Goal: Information Seeking & Learning: Learn about a topic

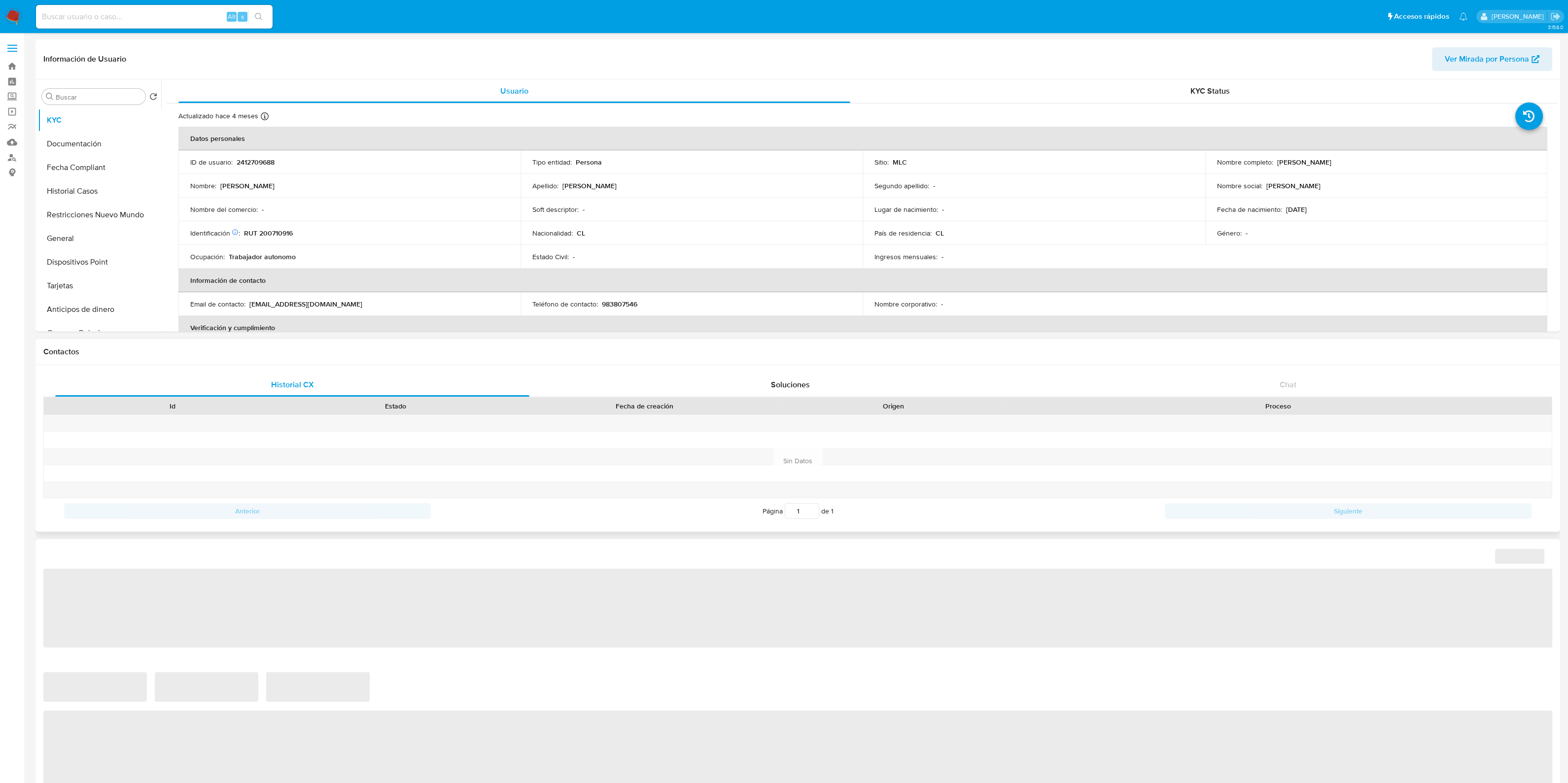
select select "10"
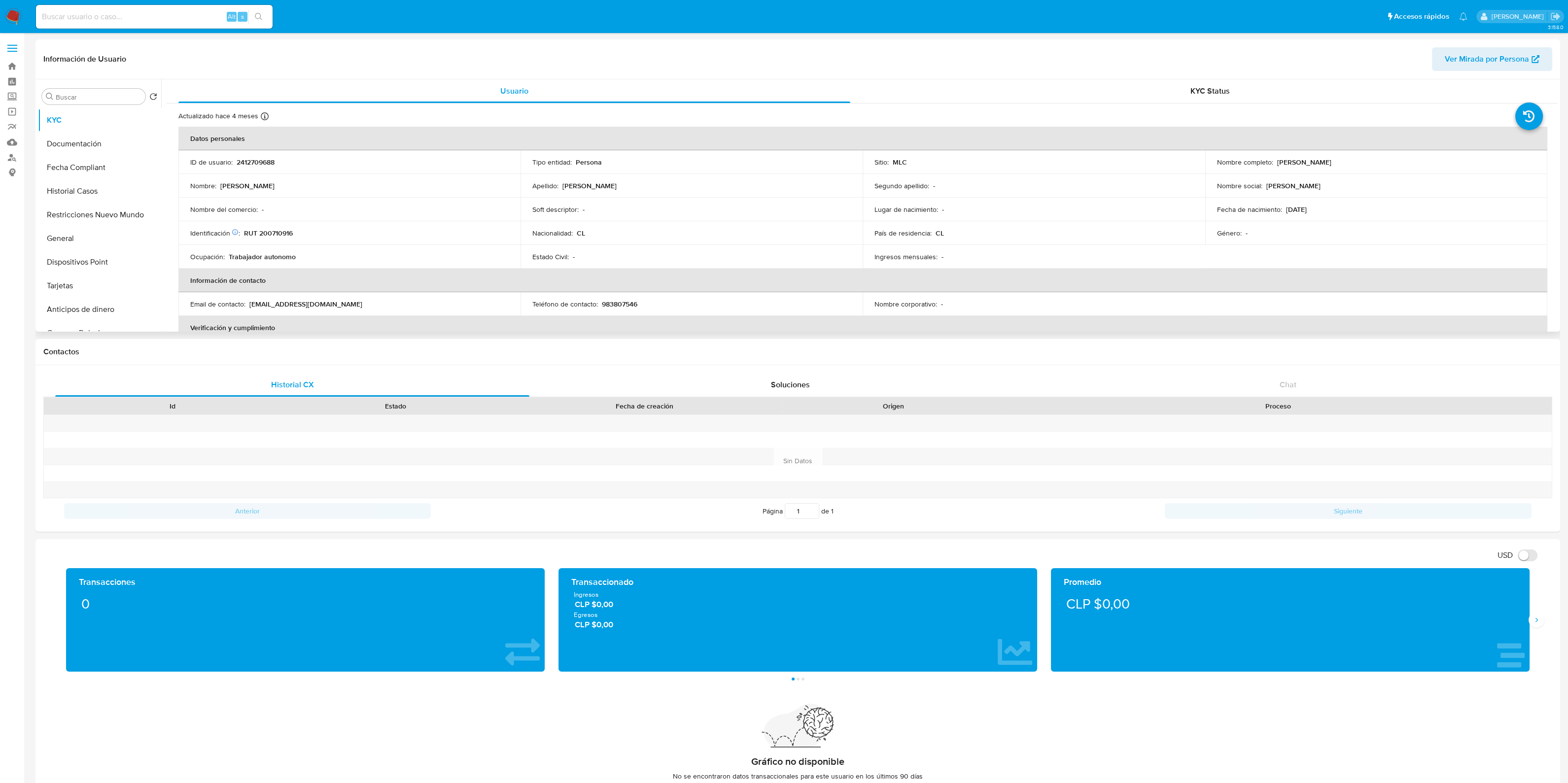
click at [1454, 58] on span "Ver Mirada por Persona" at bounding box center [1487, 59] width 84 height 24
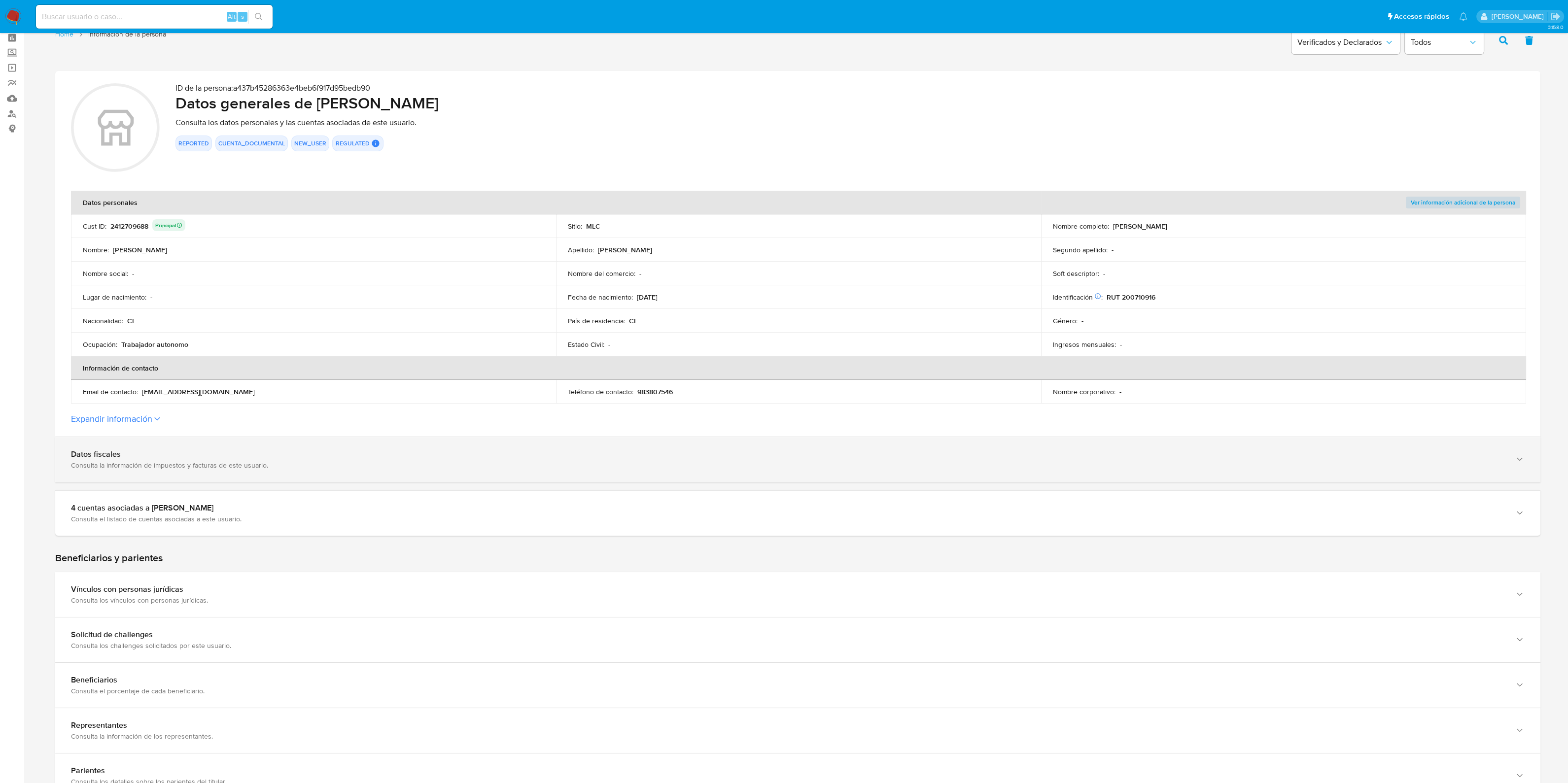
scroll to position [61, 0]
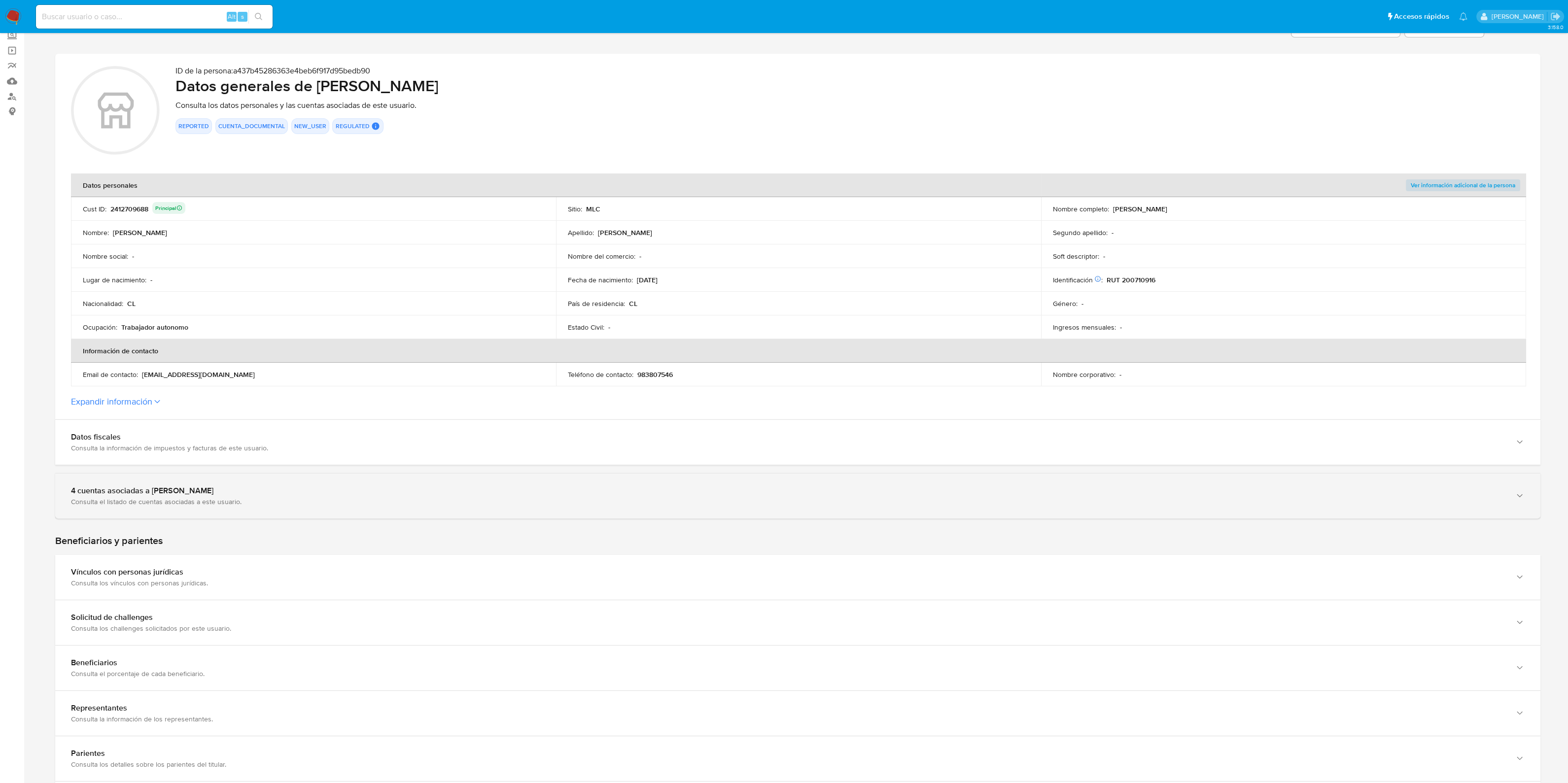
click at [232, 485] on div "4 cuentas asociadas a Marcelo Ignacio" at bounding box center [788, 490] width 1434 height 10
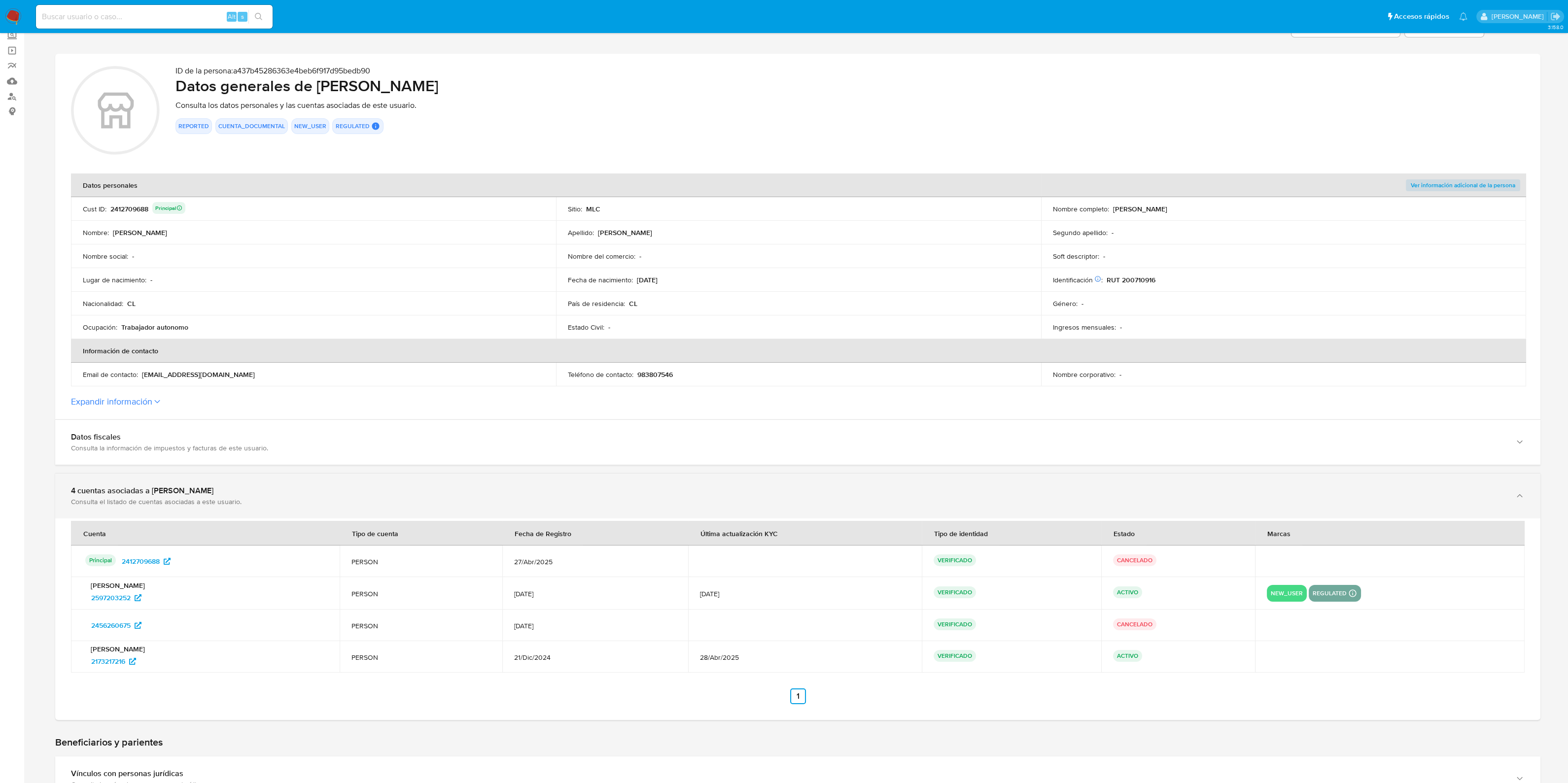
click at [232, 485] on div "4 cuentas asociadas a Marcelo Ignacio" at bounding box center [788, 490] width 1434 height 10
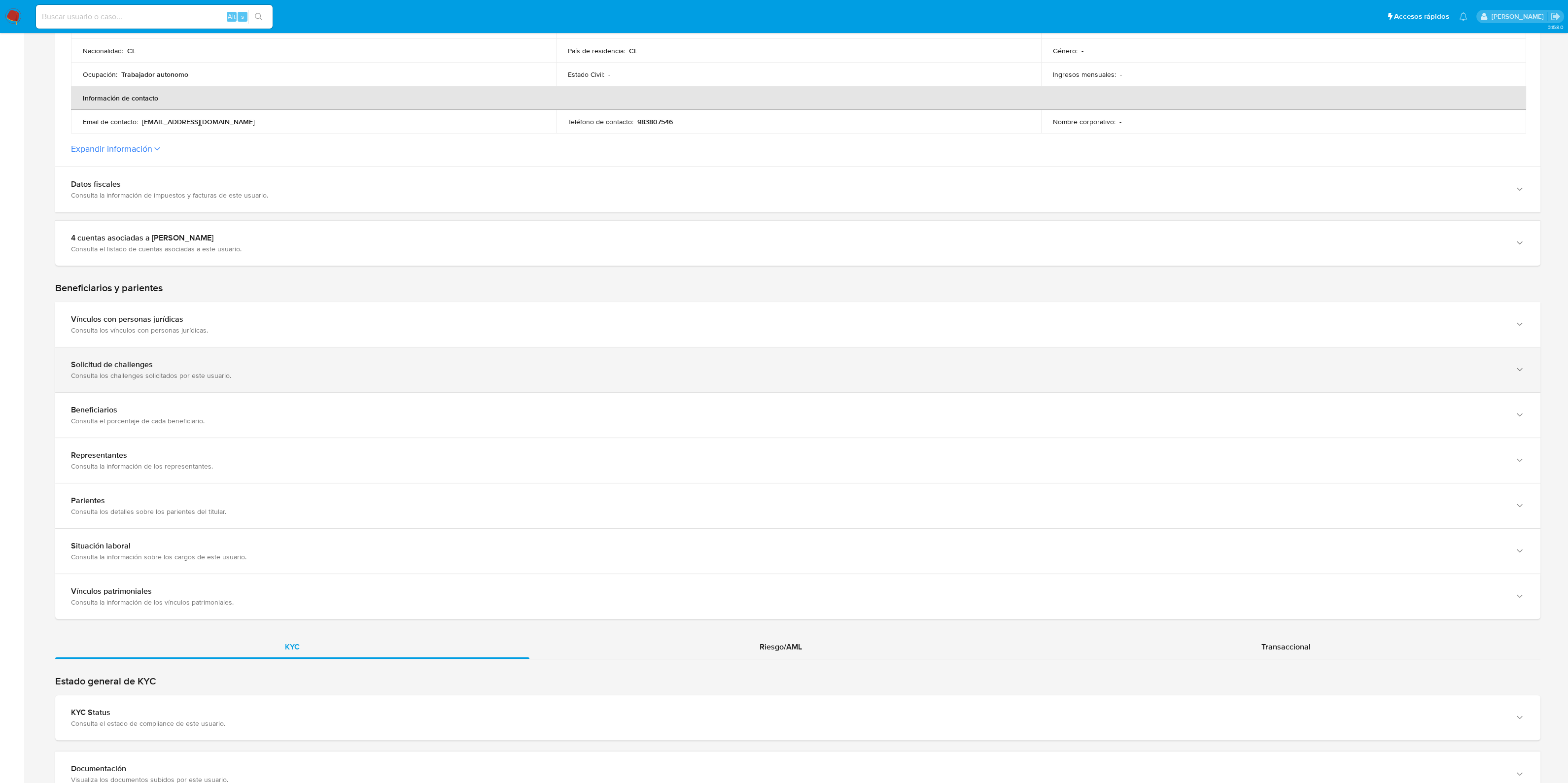
scroll to position [369, 0]
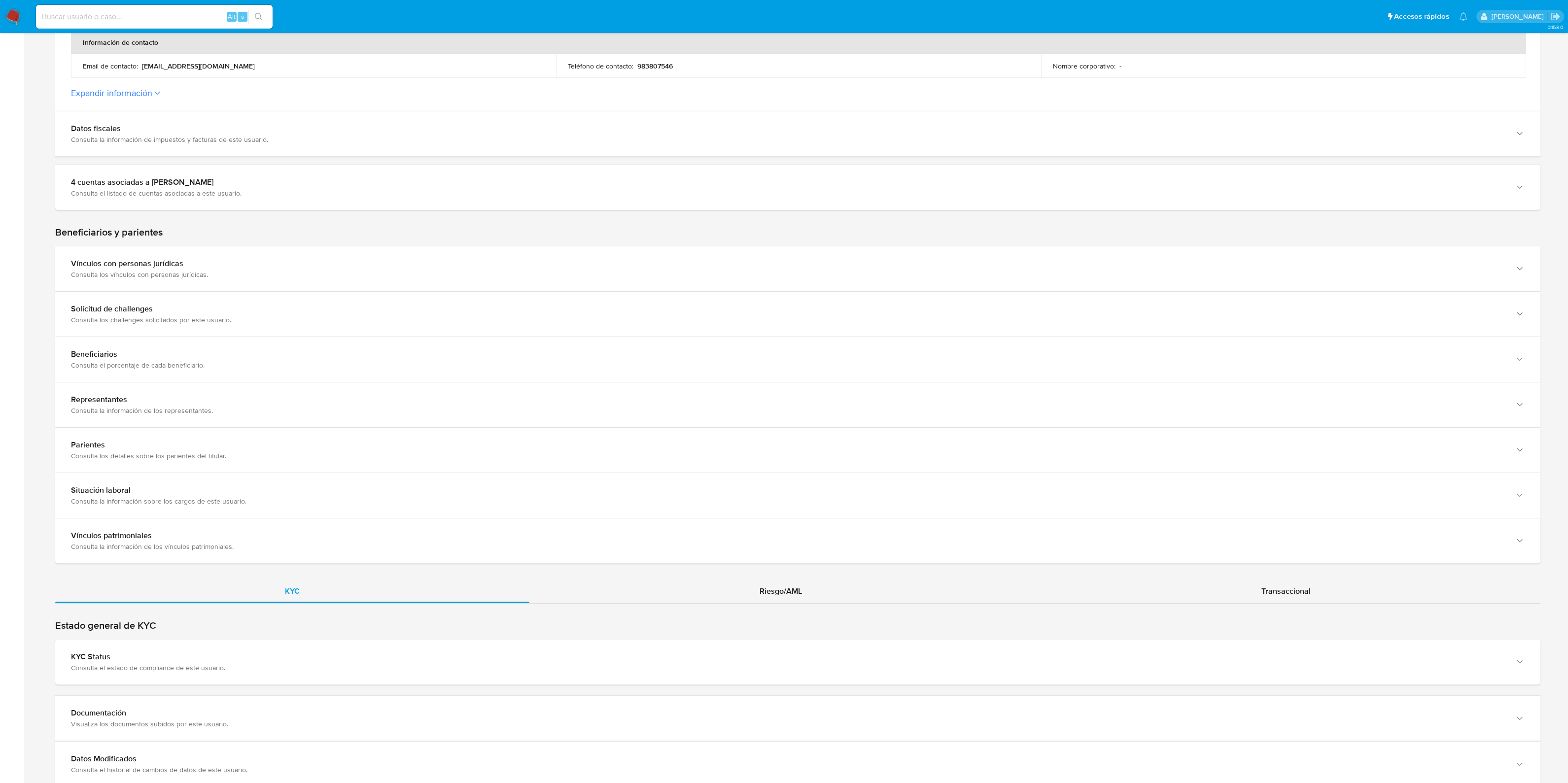
click at [705, 609] on div "KYC Riesgo/AML Transaccional" at bounding box center [798, 729] width 1485 height 299
click at [711, 582] on div "Riesgo/AML" at bounding box center [780, 591] width 502 height 24
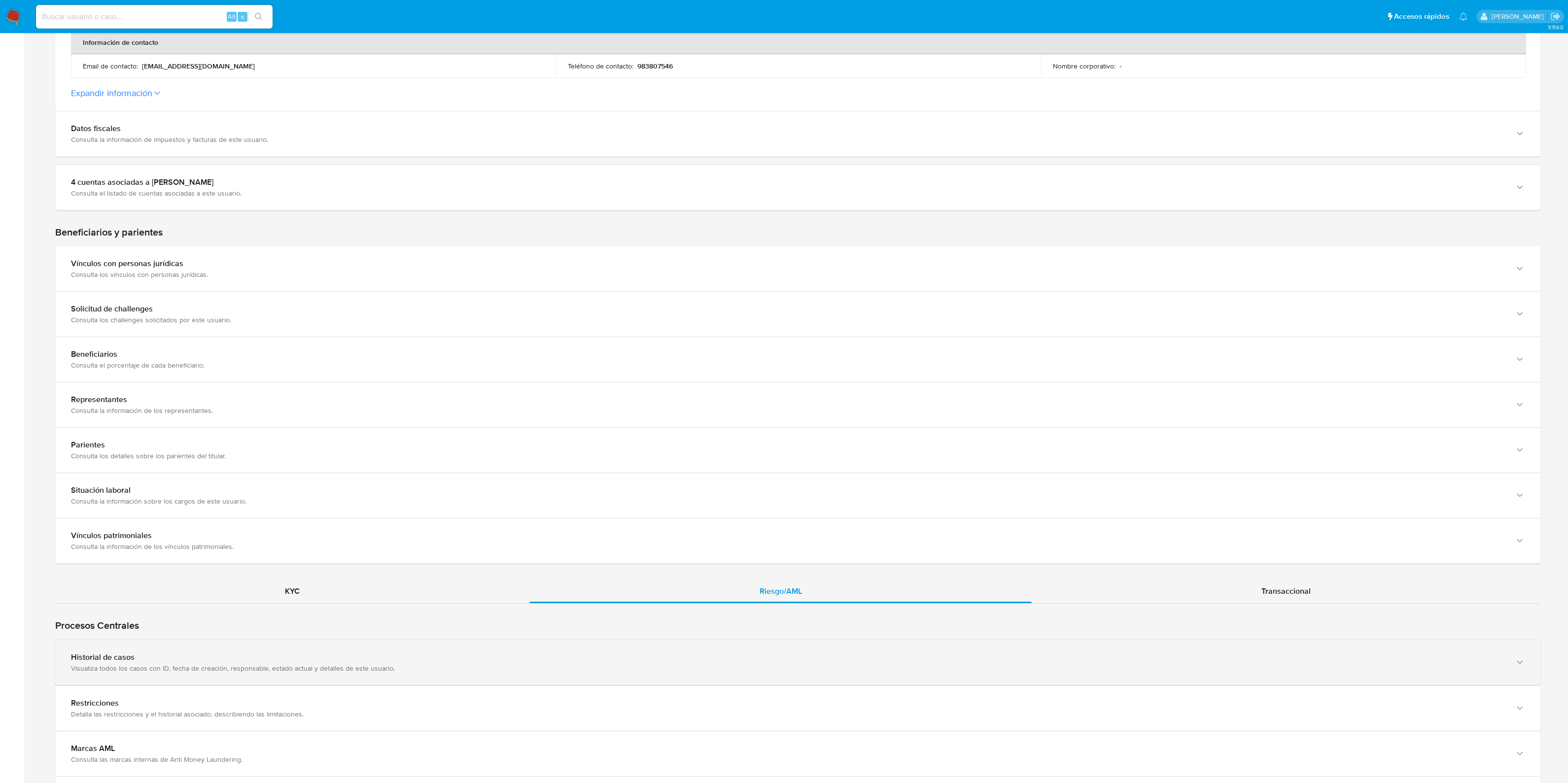
scroll to position [492, 0]
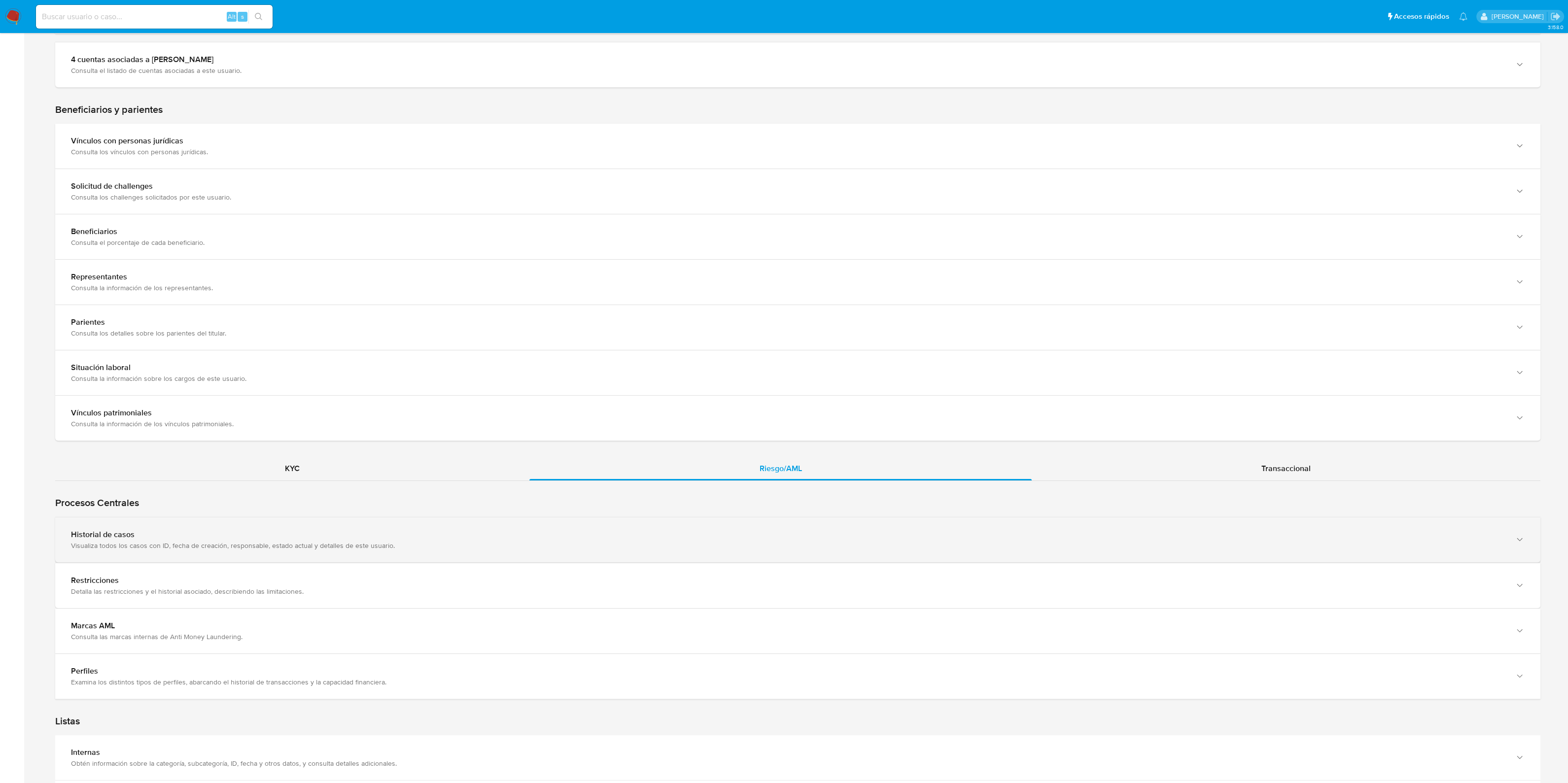
click at [242, 560] on div "Historial de casos Visualiza todos los casos con ID, fecha de creación, respons…" at bounding box center [798, 540] width 1485 height 45
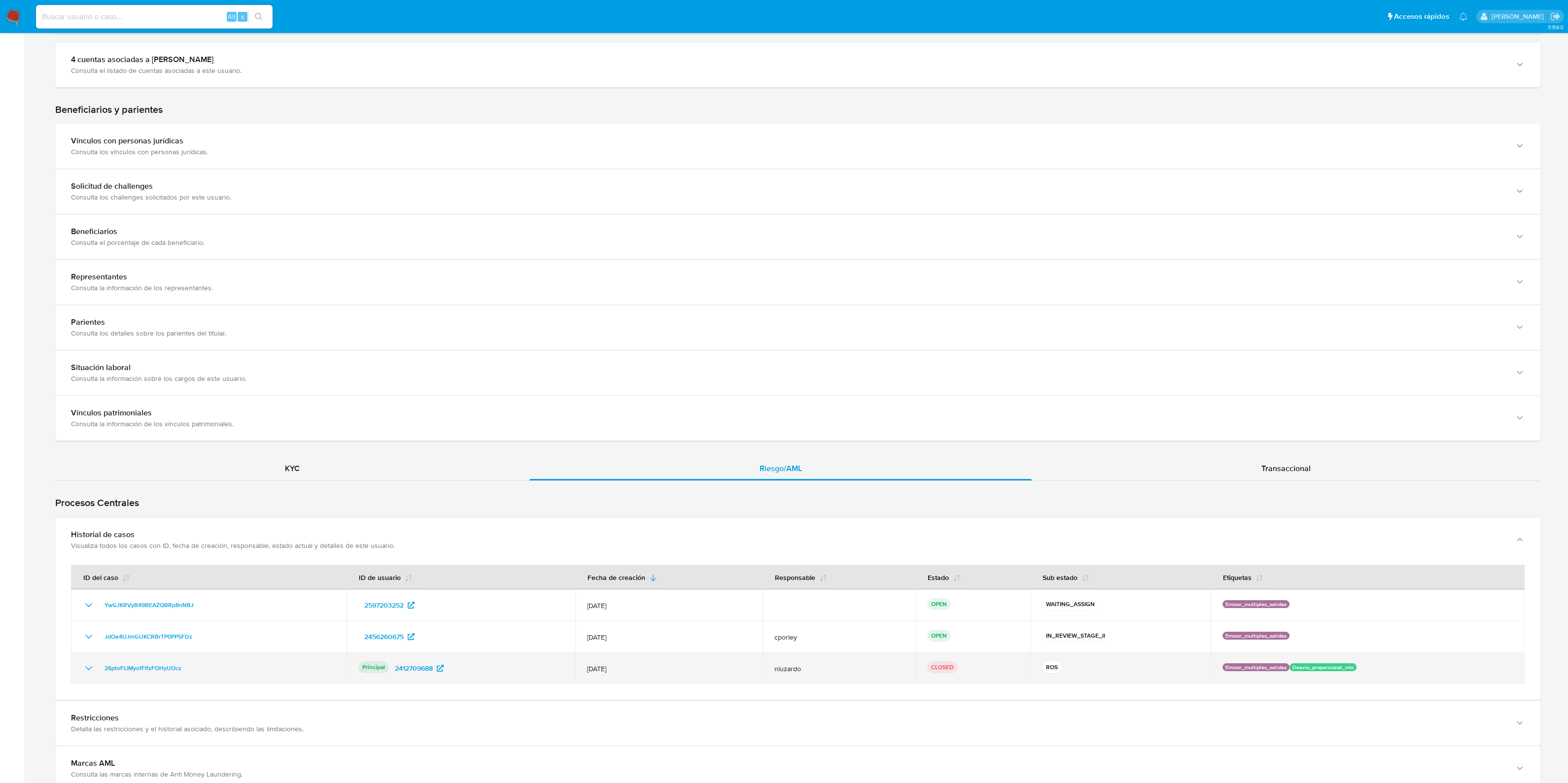
click at [782, 664] on span "nluzardo" at bounding box center [839, 669] width 129 height 9
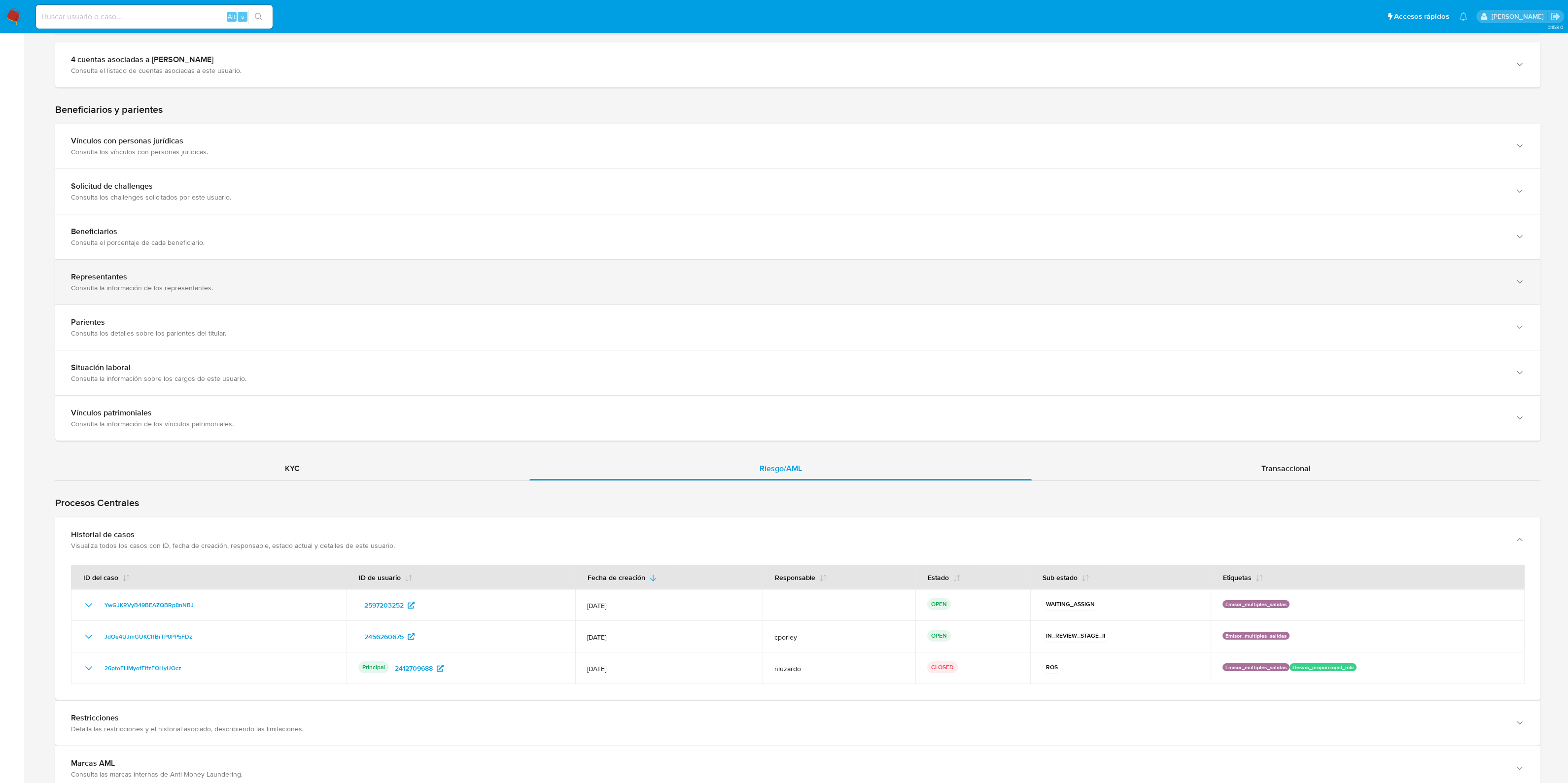
scroll to position [431, 0]
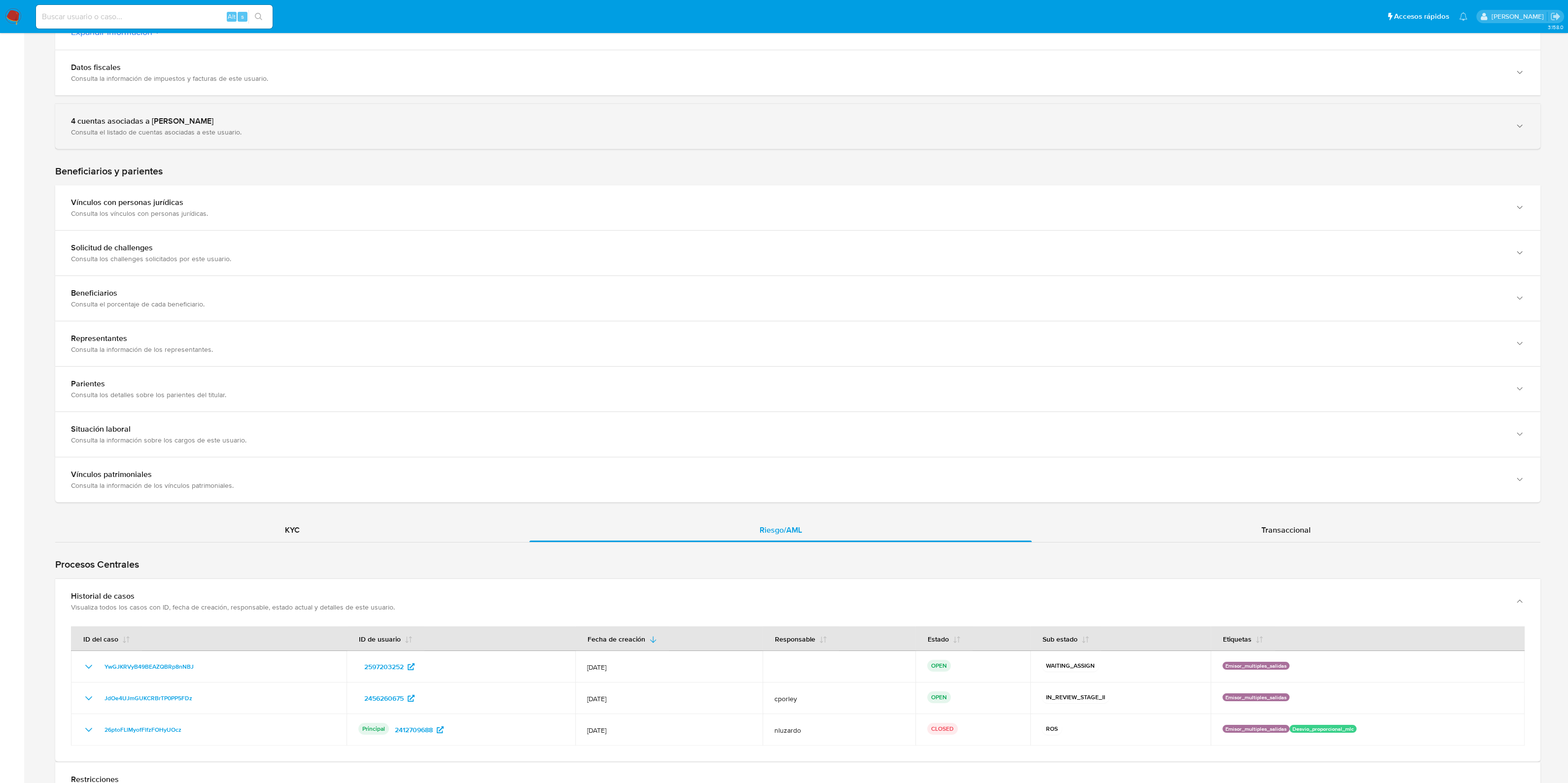
click at [312, 133] on div "Consulta el listado de cuentas asociadas a este usuario." at bounding box center [788, 132] width 1434 height 9
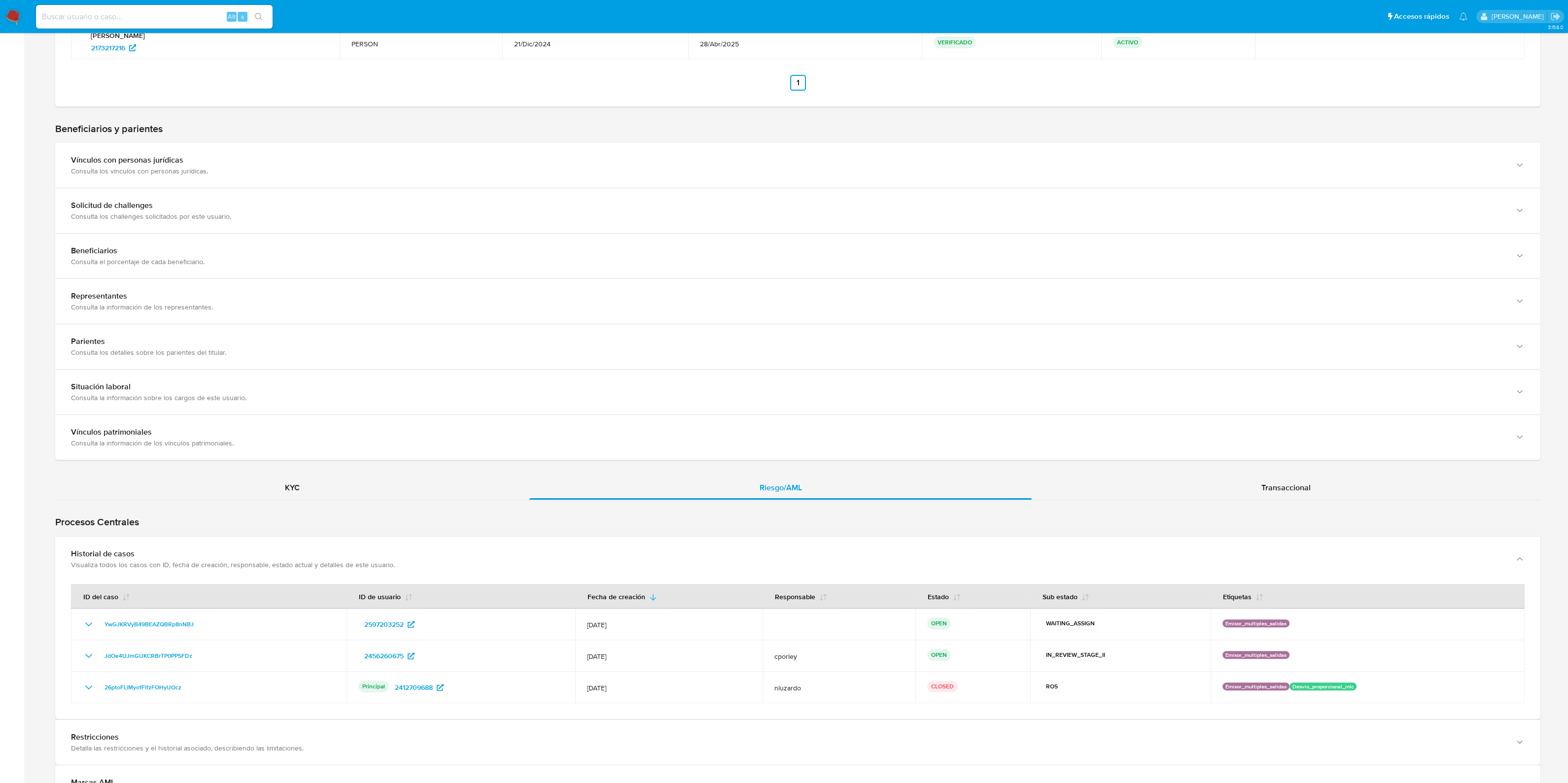
scroll to position [554, 0]
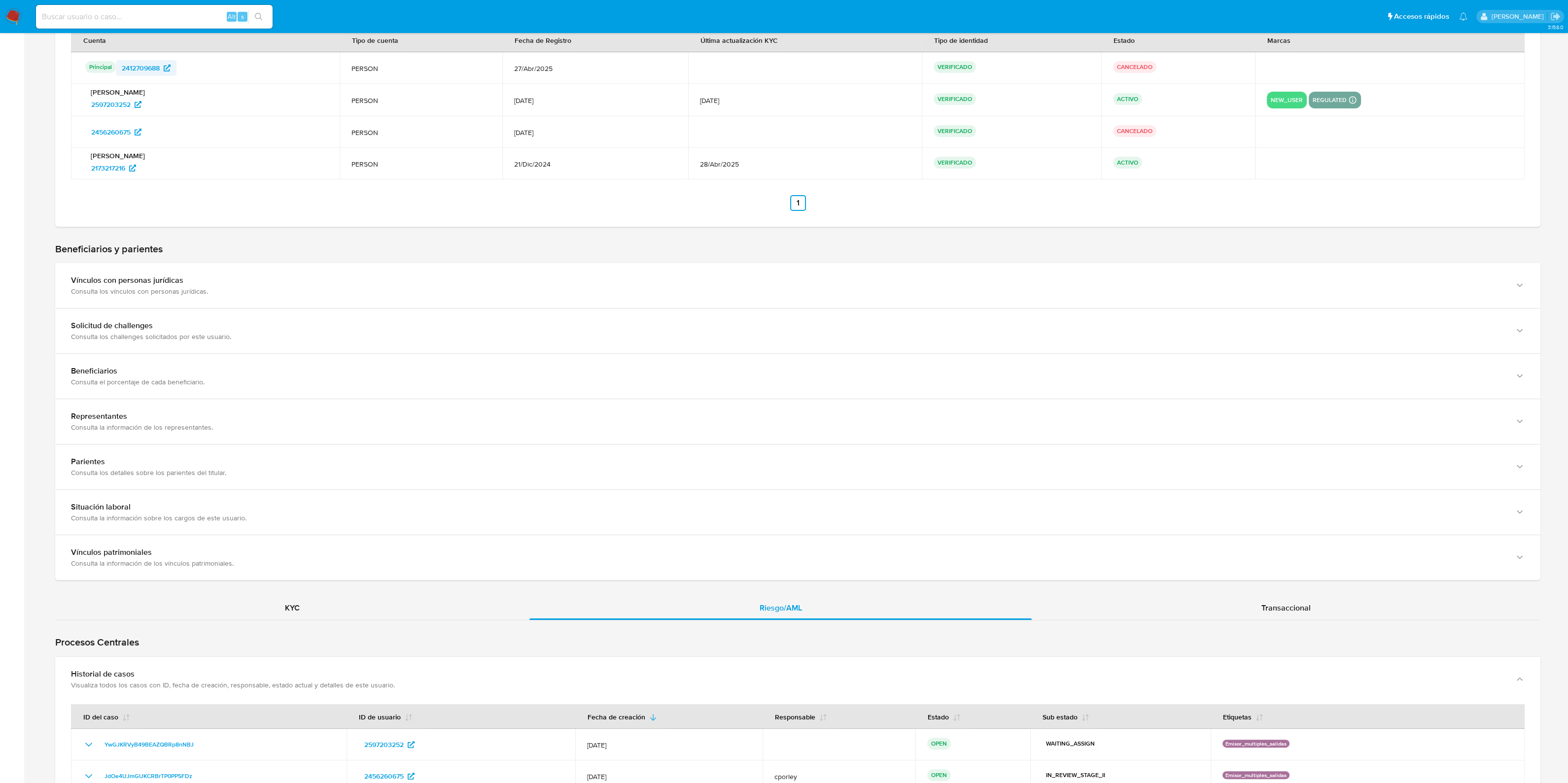
click at [147, 70] on span "2412709688" at bounding box center [141, 68] width 38 height 16
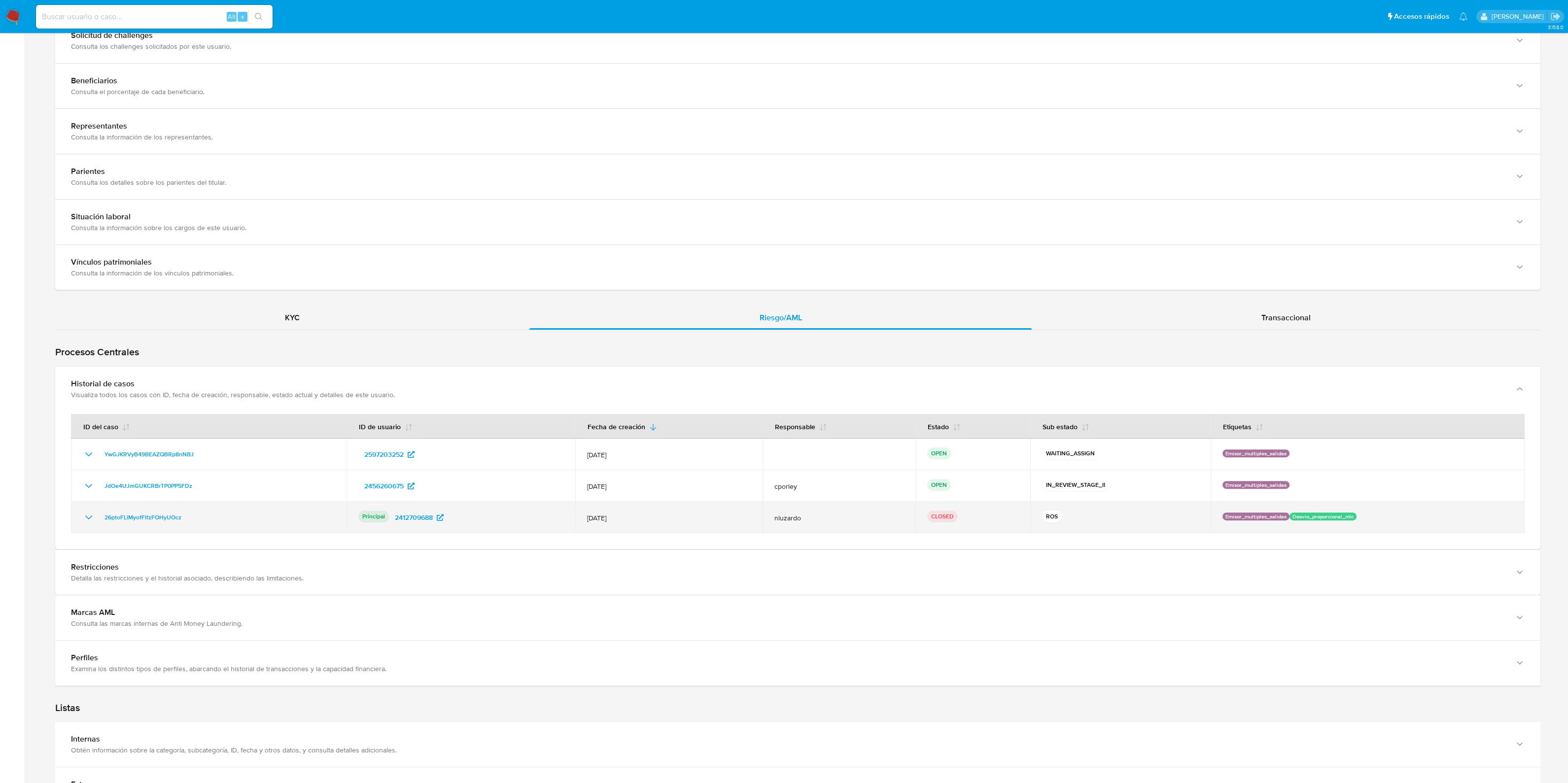
scroll to position [861, 0]
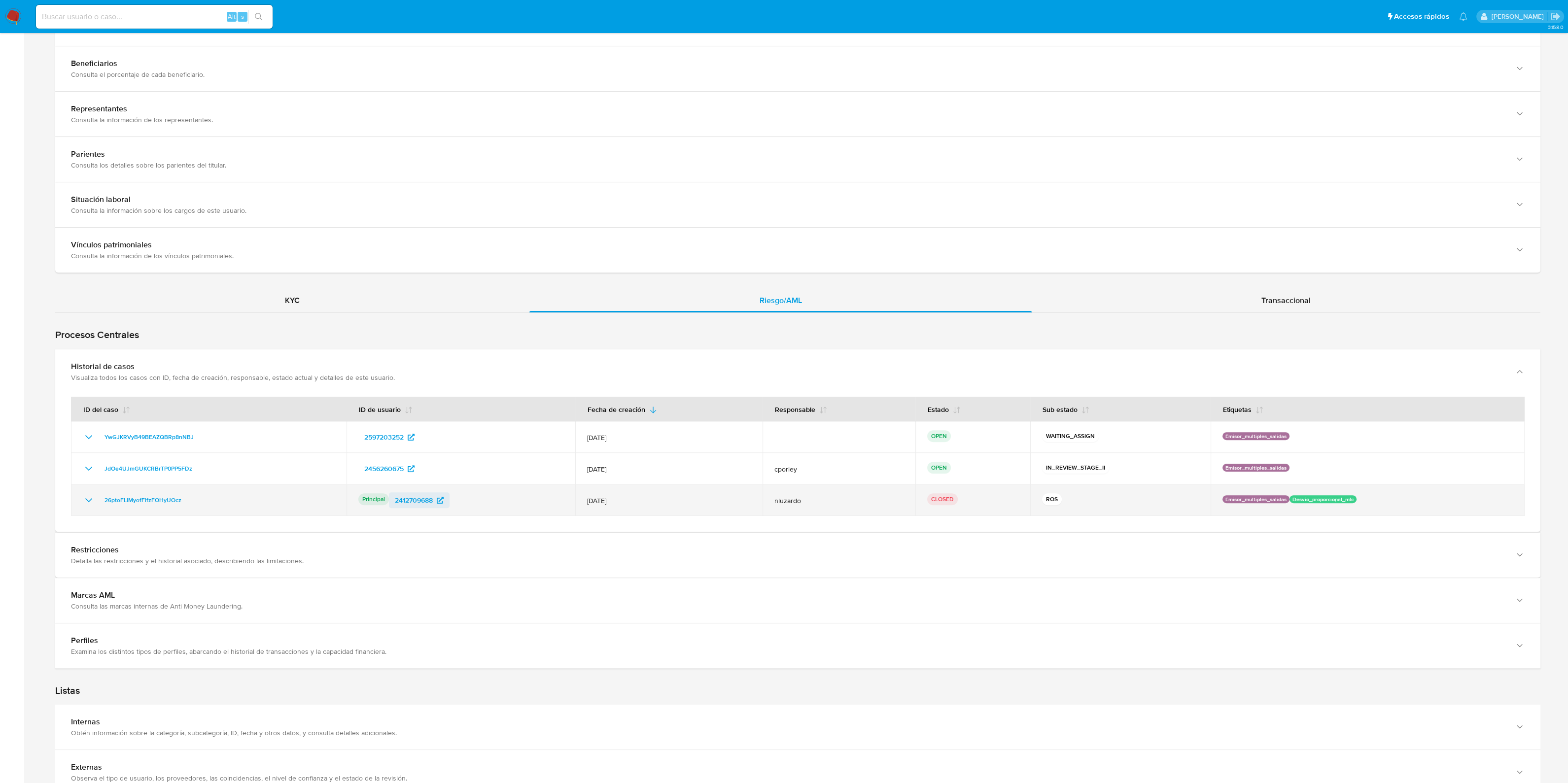
click at [414, 494] on span "2412709688" at bounding box center [414, 500] width 38 height 16
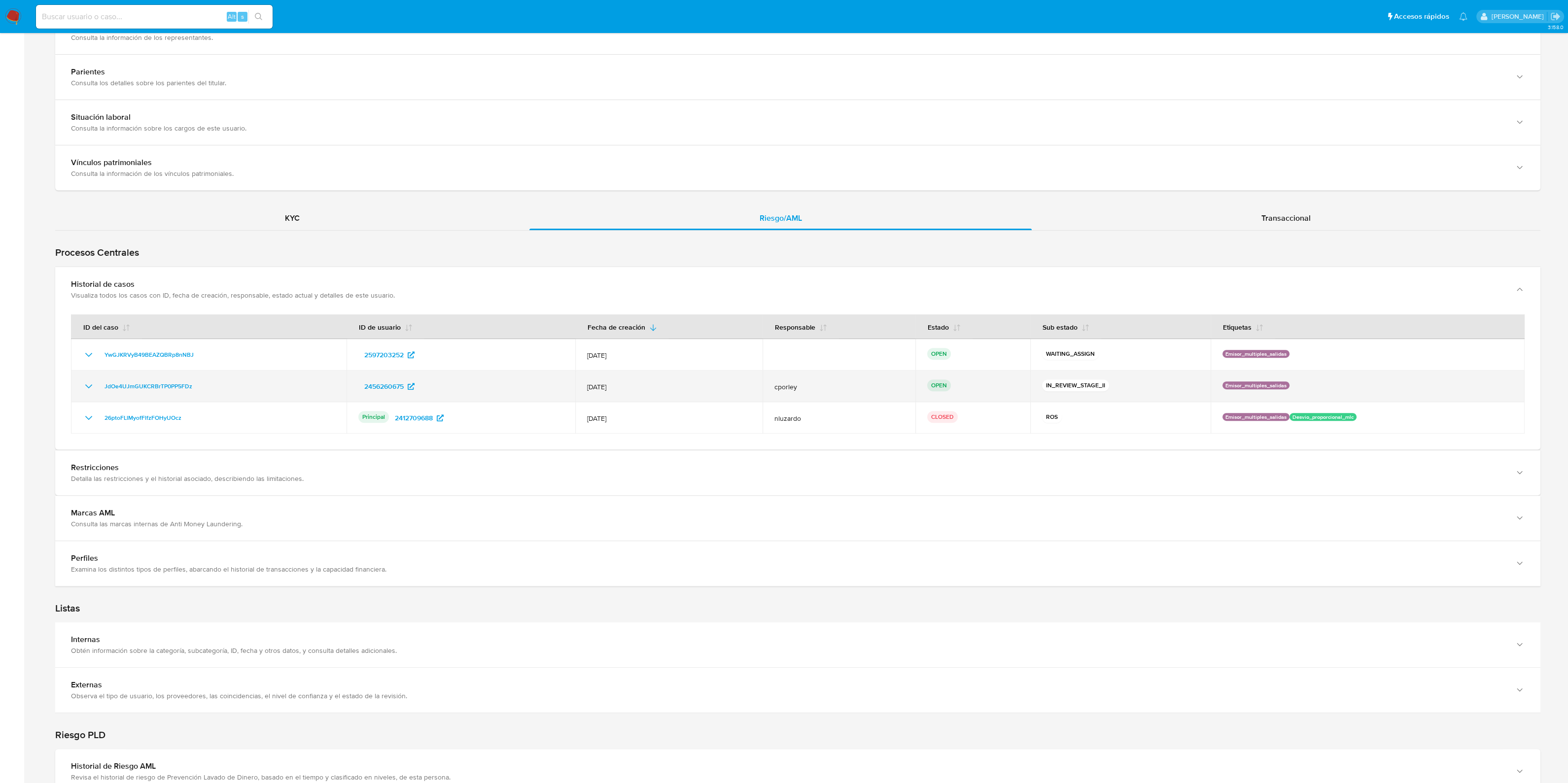
scroll to position [965, 0]
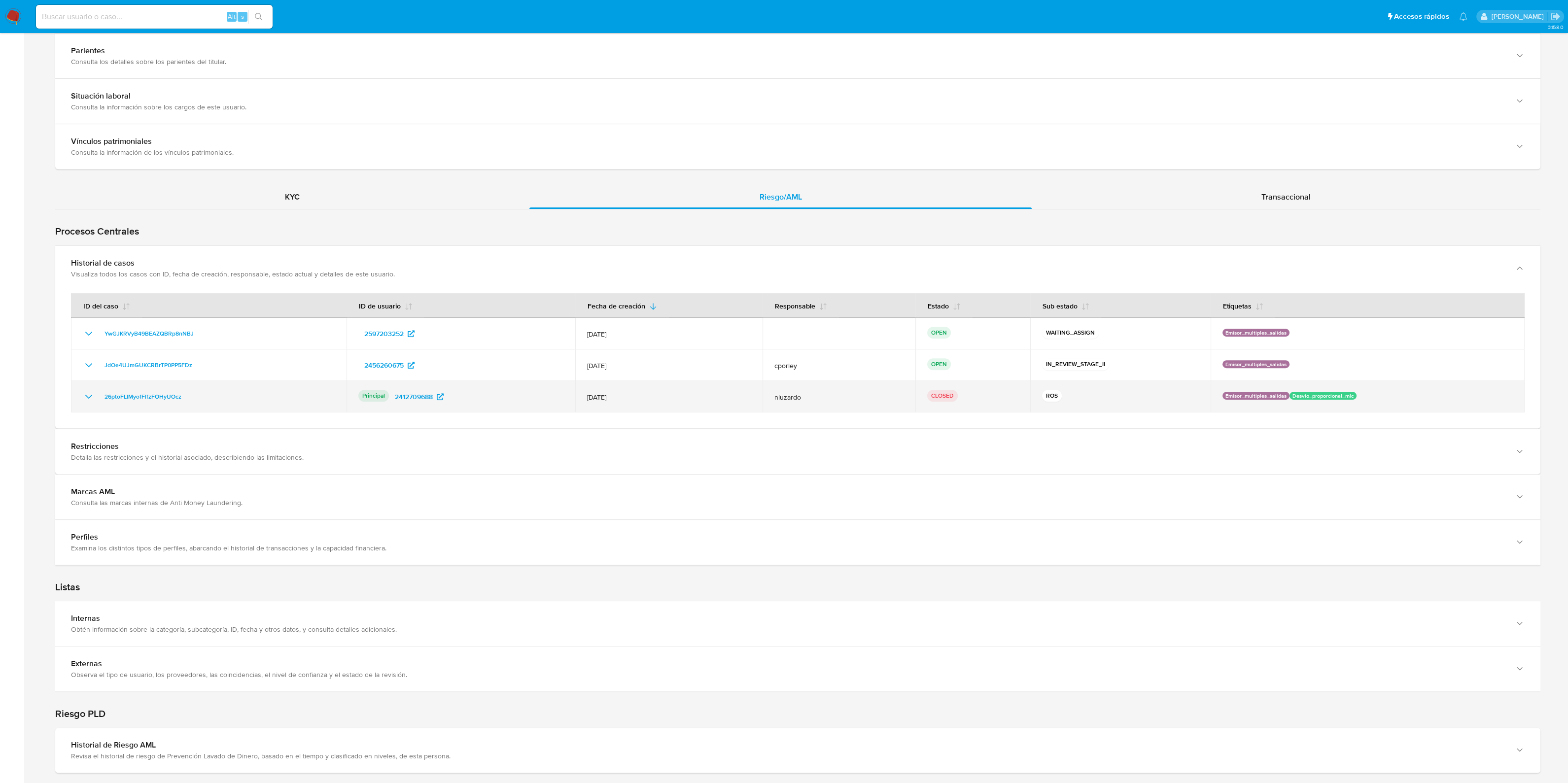
drag, startPoint x: 592, startPoint y: 398, endPoint x: 634, endPoint y: 400, distance: 42.0
click at [634, 400] on td "12/Jun/2025" at bounding box center [669, 397] width 187 height 32
drag, startPoint x: 630, startPoint y: 398, endPoint x: 586, endPoint y: 397, distance: 44.0
click at [586, 397] on td "12/Jun/2025" at bounding box center [669, 397] width 187 height 32
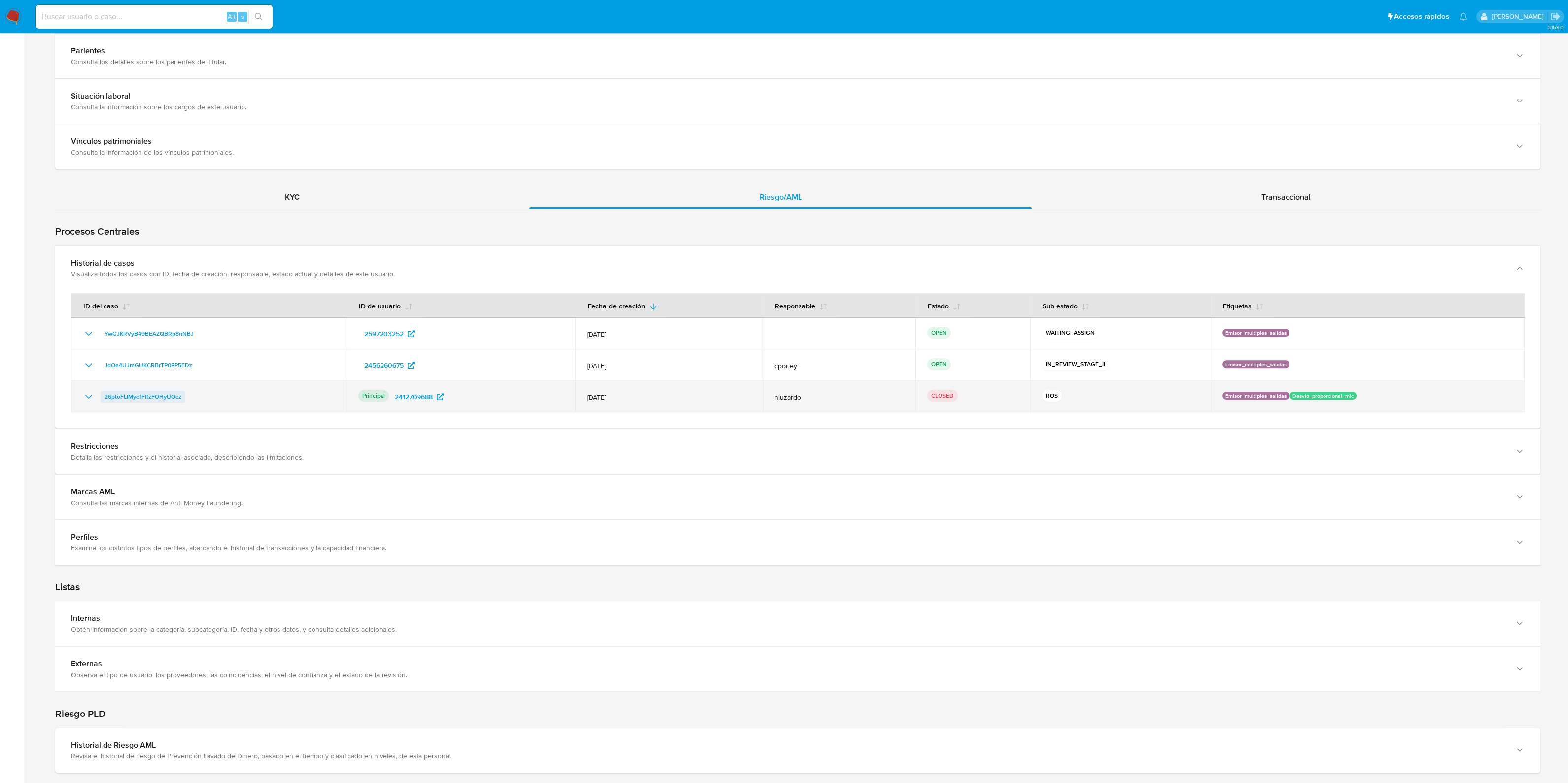
click at [163, 395] on span "26ptoFLlMyofFlfzFOHyUOcz" at bounding box center [143, 396] width 77 height 12
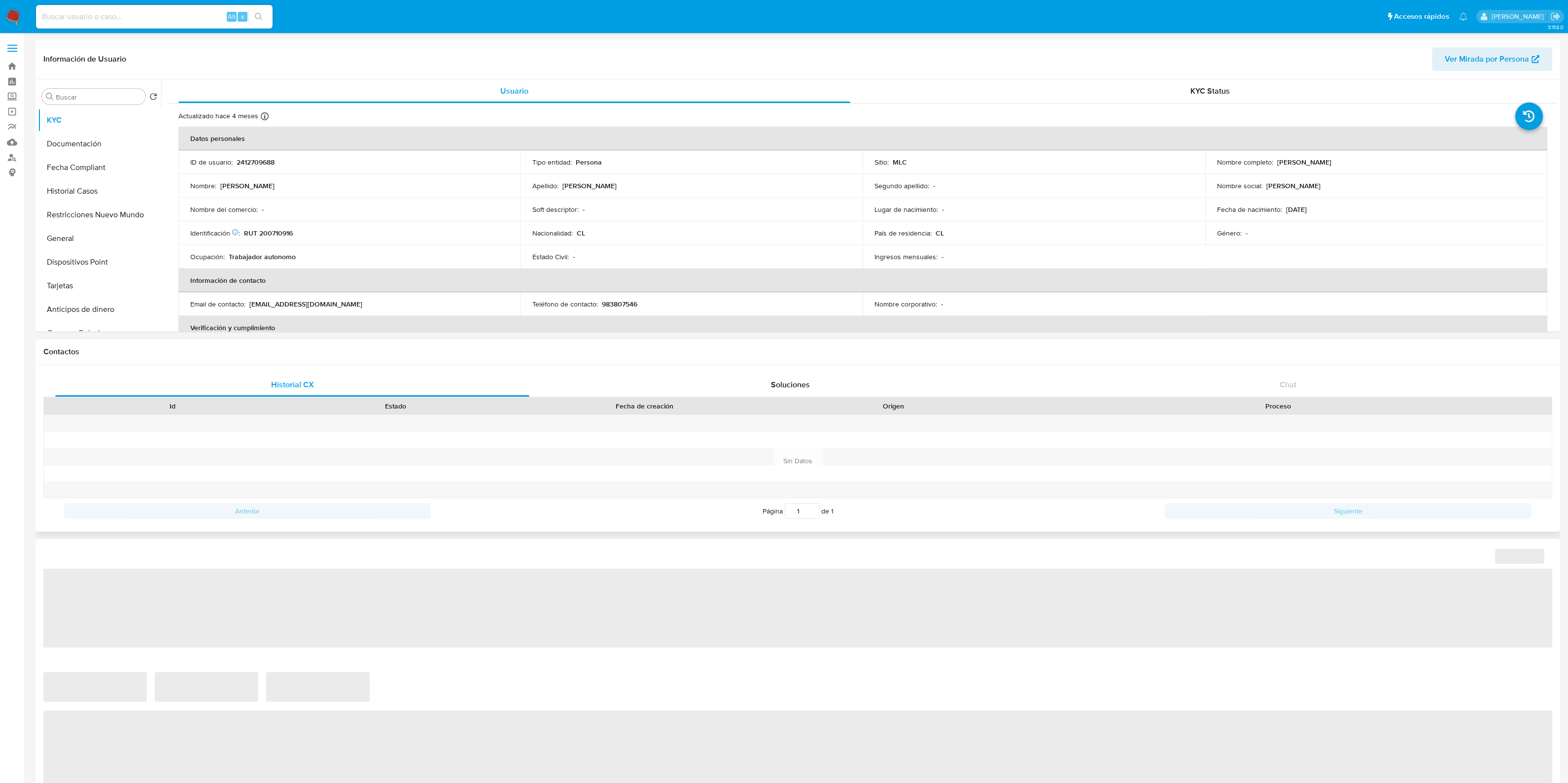
select select "10"
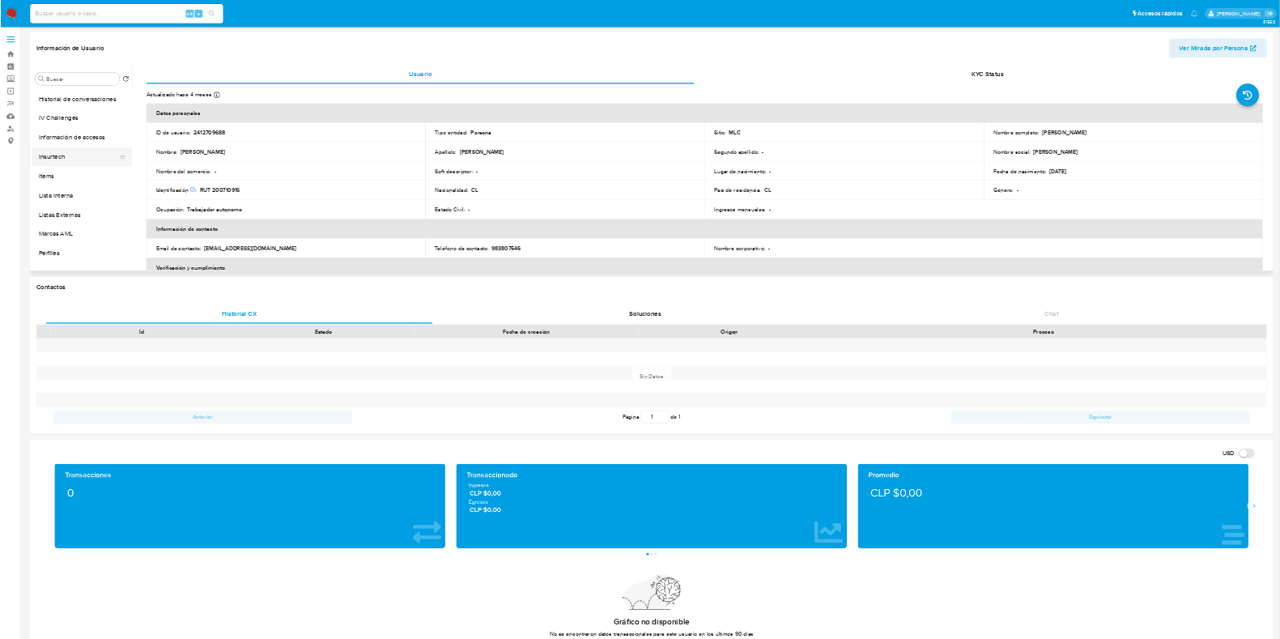
scroll to position [683, 0]
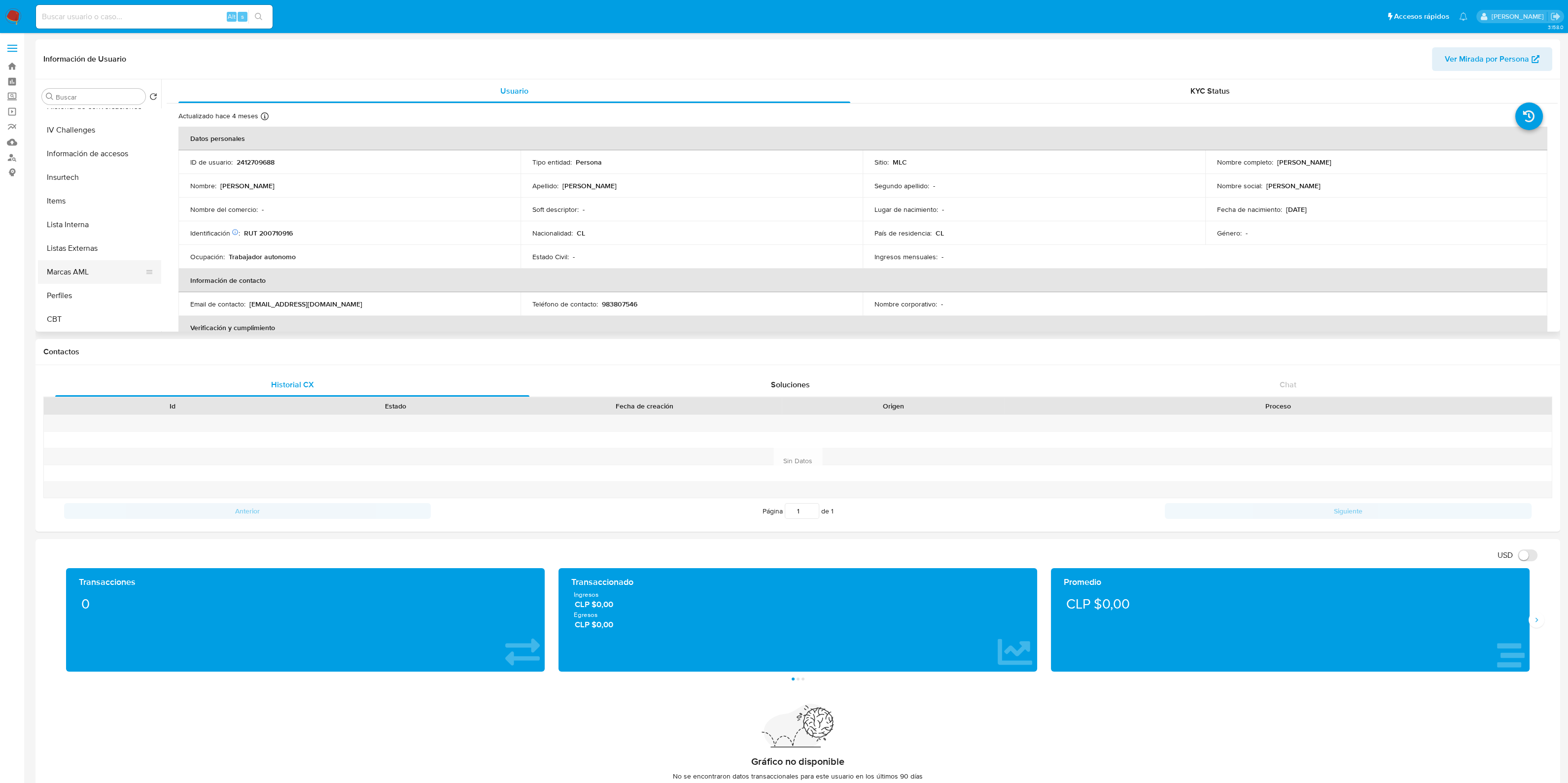
click at [95, 265] on button "Marcas AML" at bounding box center [95, 272] width 115 height 24
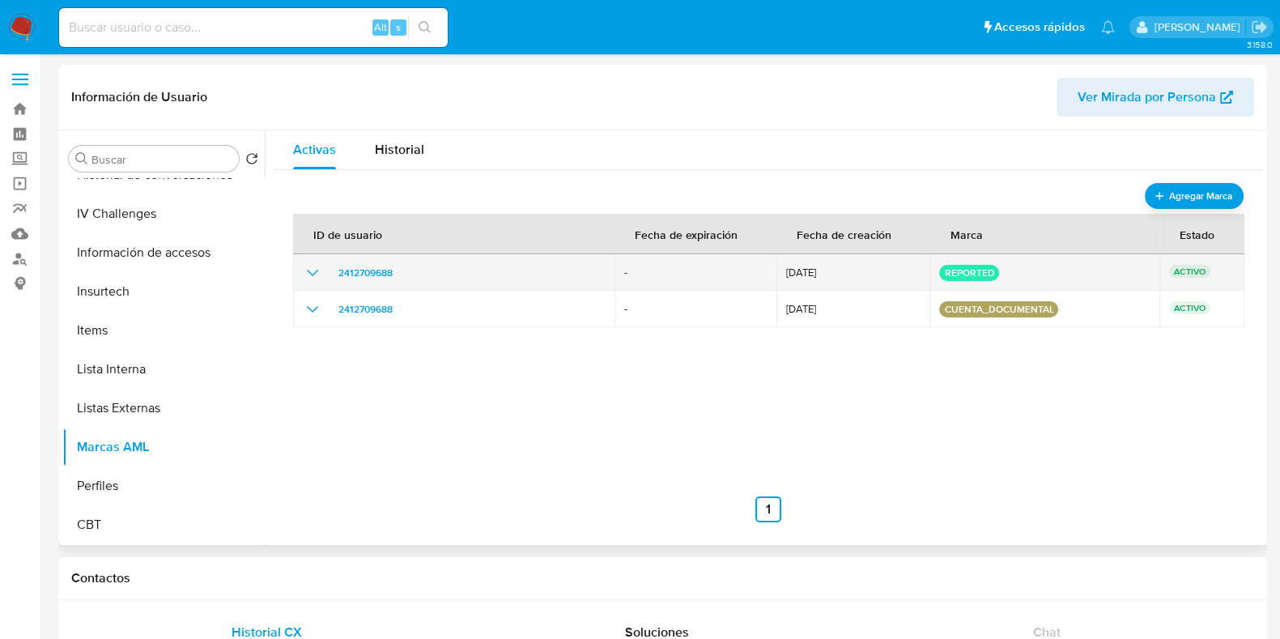
click at [316, 279] on icon "show_hidden_detail_by_id_2412709688" at bounding box center [312, 272] width 19 height 19
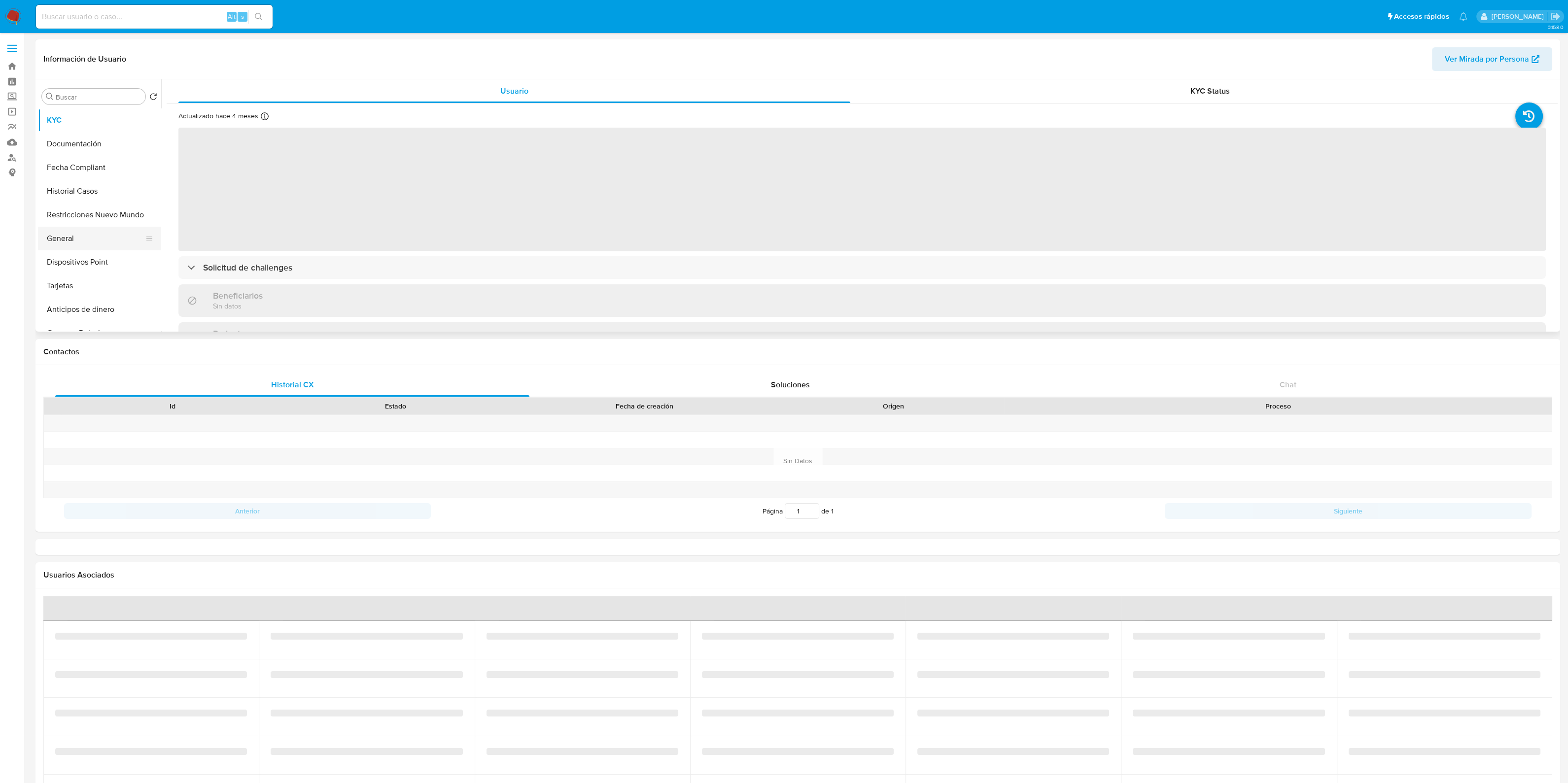
click at [79, 242] on button "General" at bounding box center [95, 238] width 115 height 24
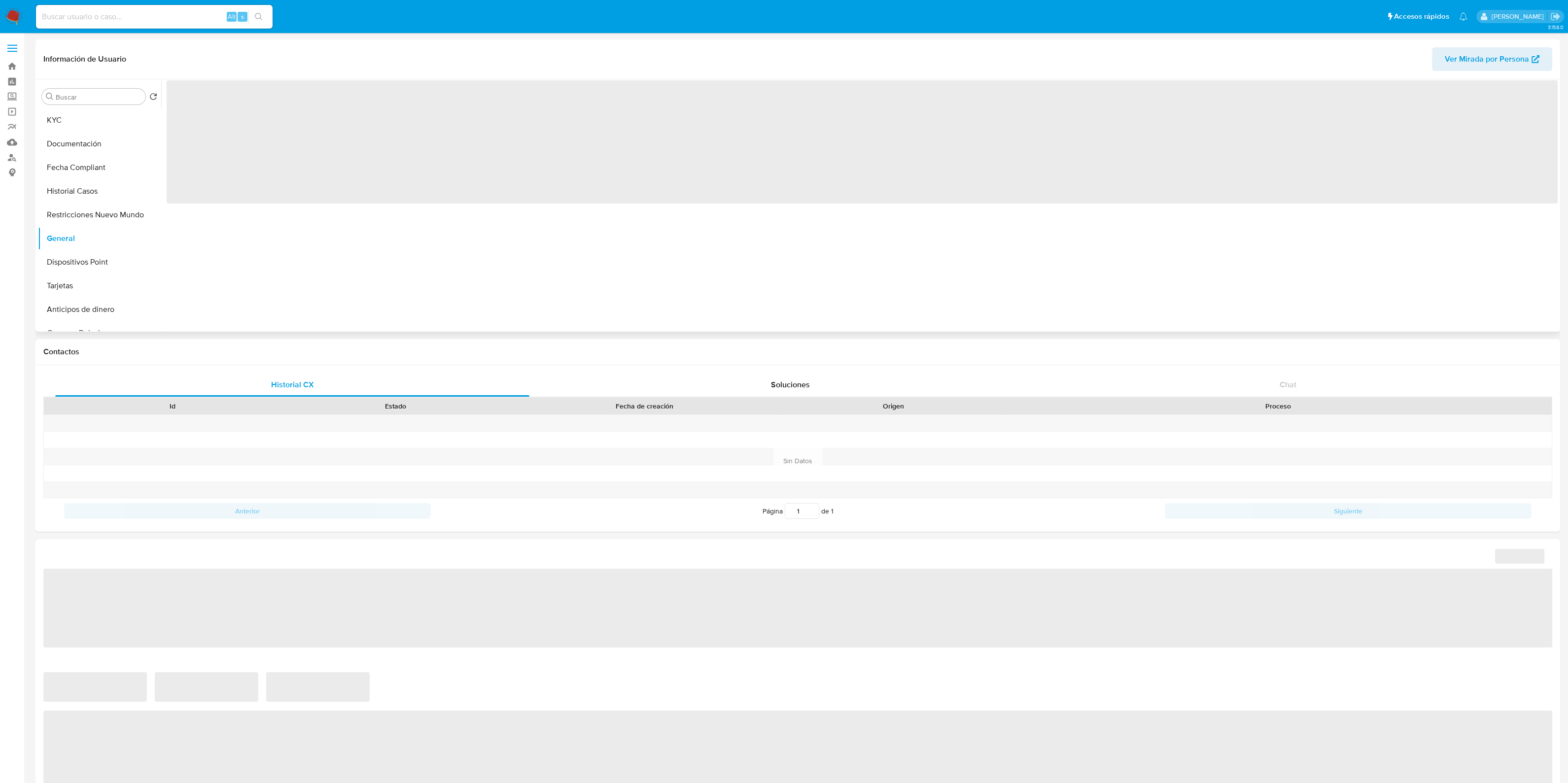
select select "10"
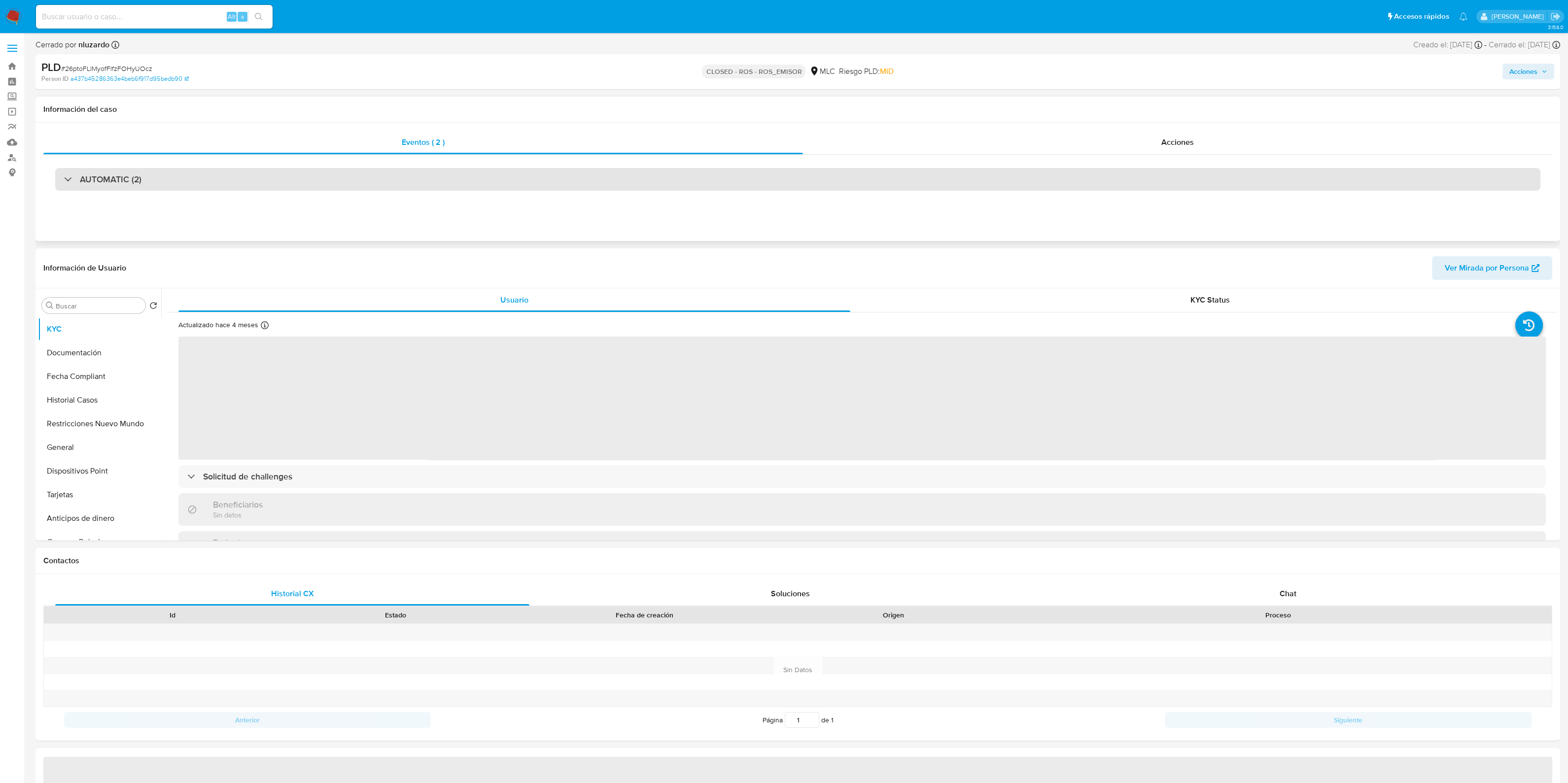
click at [391, 187] on div "AUTOMATIC (2)" at bounding box center [798, 179] width 1485 height 23
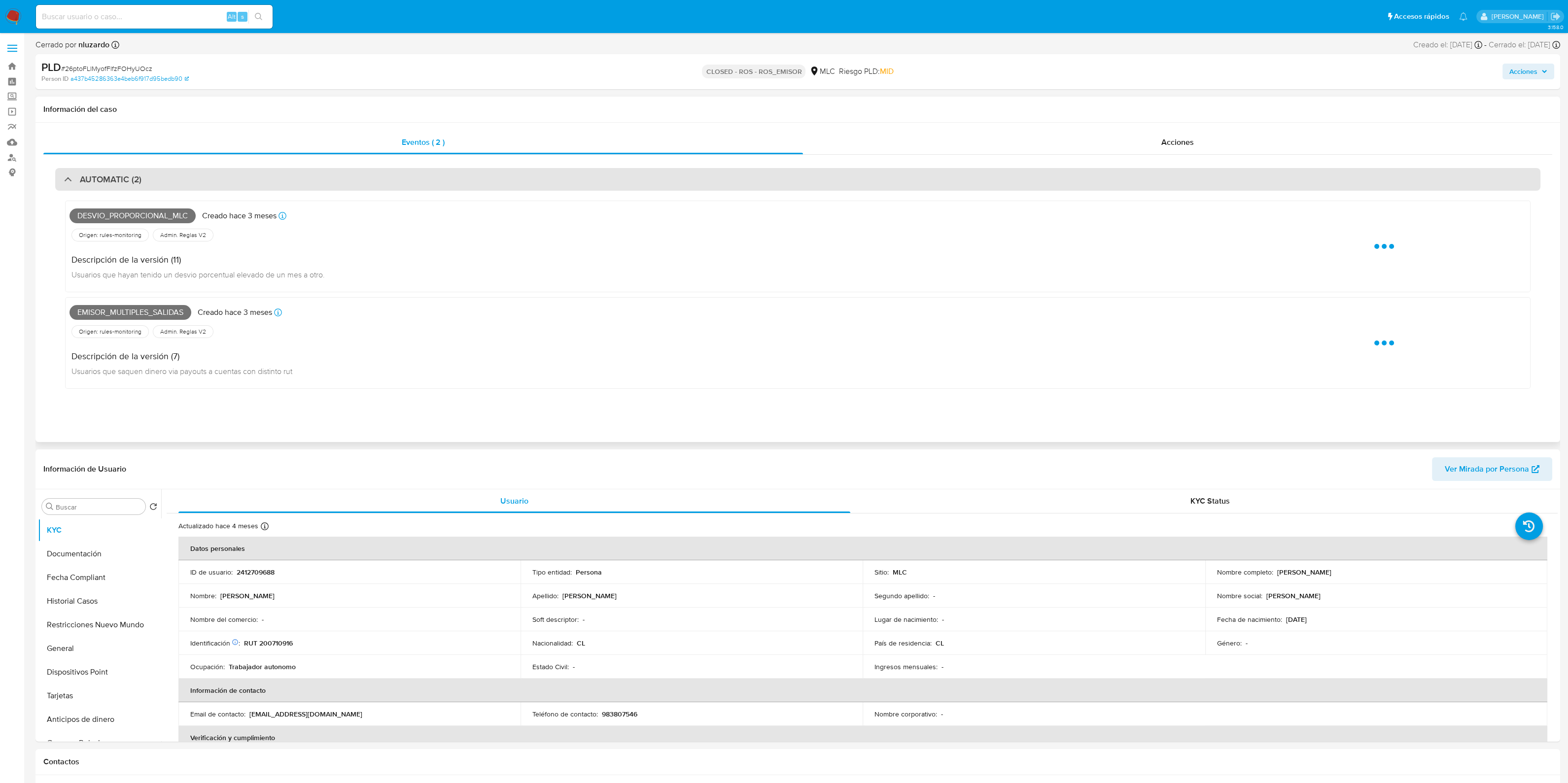
select select "10"
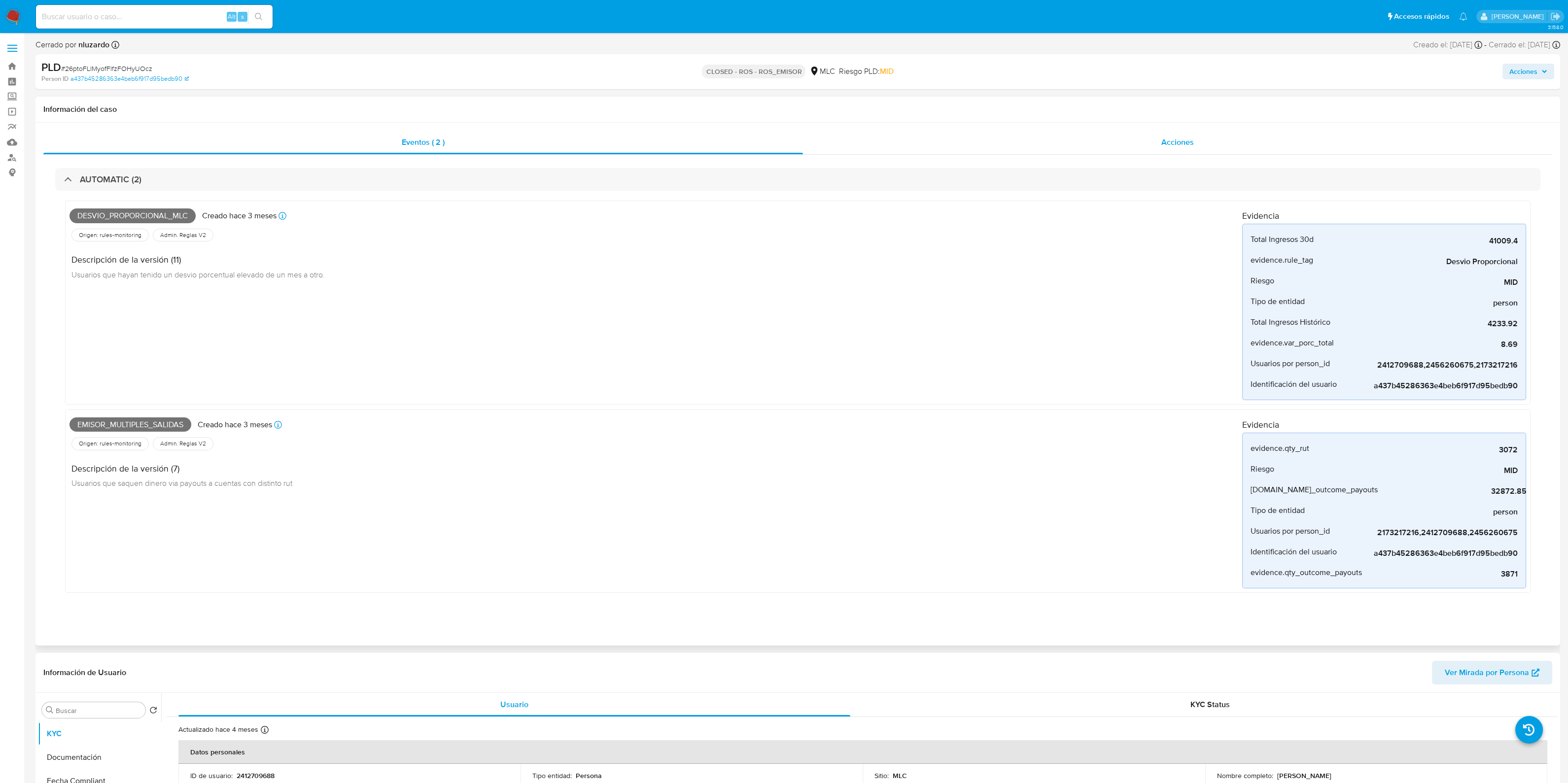
click at [1091, 144] on div "Acciones" at bounding box center [1177, 142] width 749 height 24
